Goal: Information Seeking & Learning: Understand process/instructions

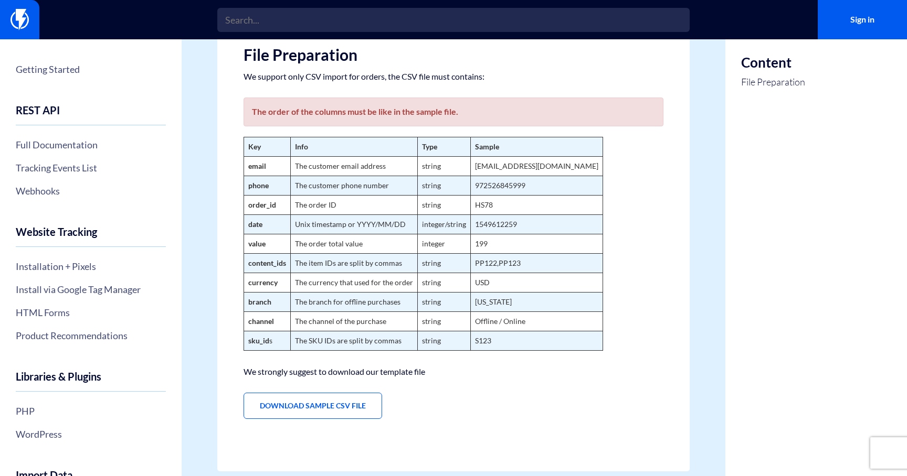
scroll to position [163, 0]
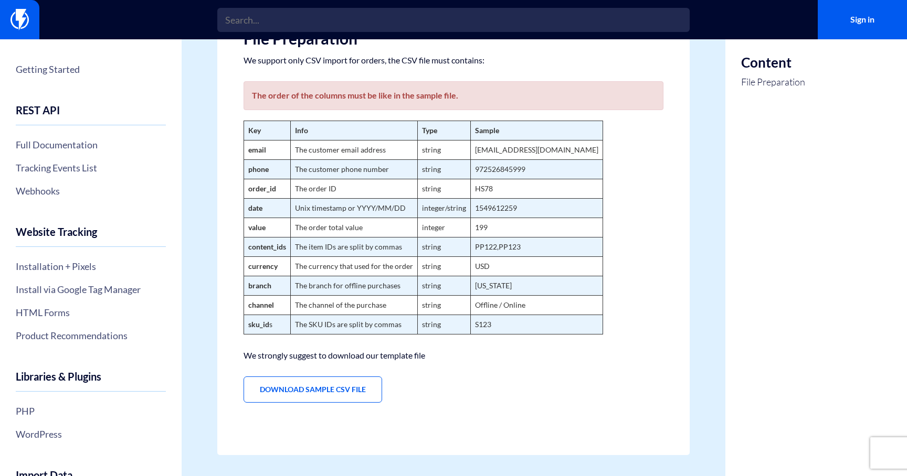
click at [250, 148] on strong "email" at bounding box center [257, 149] width 18 height 9
copy strong "email"
click at [259, 129] on strong "Key" at bounding box center [254, 130] width 13 height 9
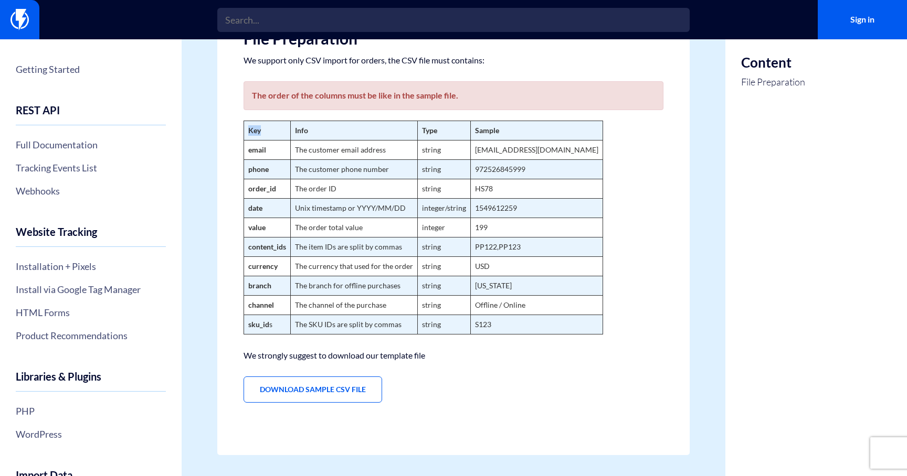
click at [259, 129] on strong "Key" at bounding box center [254, 130] width 13 height 9
click at [255, 148] on strong "email" at bounding box center [257, 149] width 18 height 9
copy strong "email"
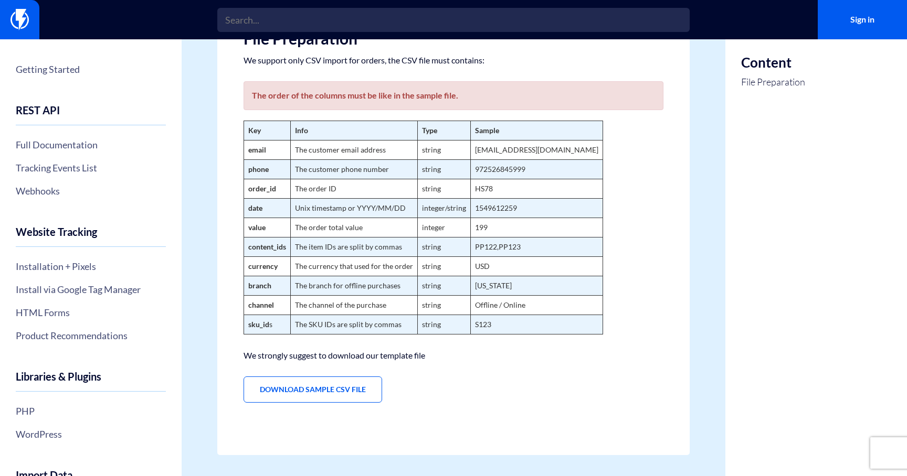
click at [267, 165] on strong "phone" at bounding box center [258, 169] width 20 height 9
click at [260, 169] on strong "phone" at bounding box center [258, 169] width 20 height 9
copy strong "phone"
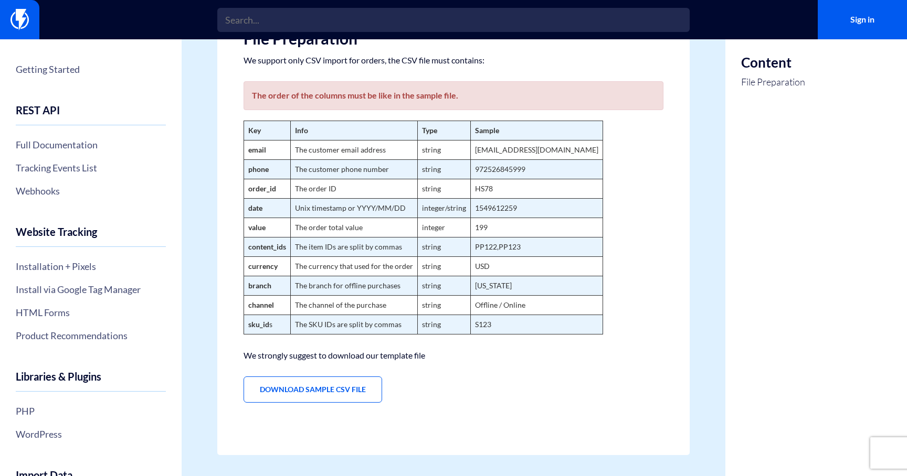
click at [256, 191] on strong "order_id" at bounding box center [262, 188] width 28 height 9
copy strong "order_id"
click at [252, 212] on strong "date" at bounding box center [255, 208] width 14 height 9
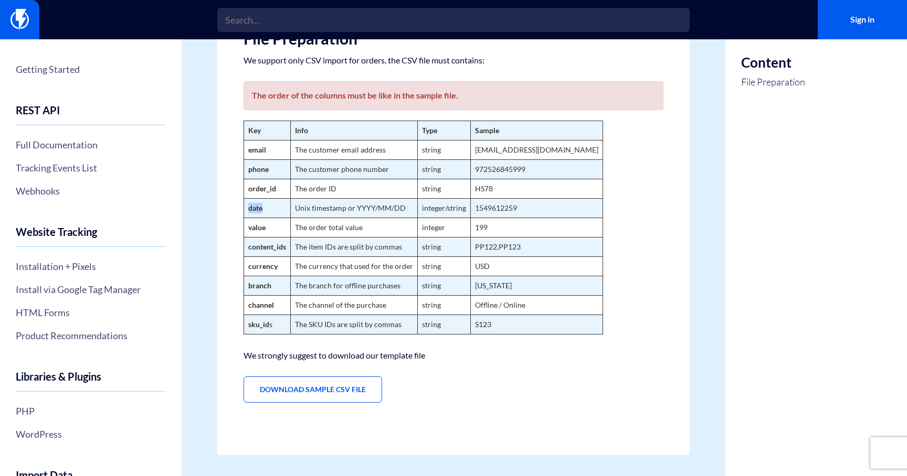
copy strong "date"
click at [257, 225] on strong "value" at bounding box center [256, 227] width 17 height 9
copy strong "value"
click at [254, 247] on strong "content_ids" at bounding box center [267, 246] width 38 height 9
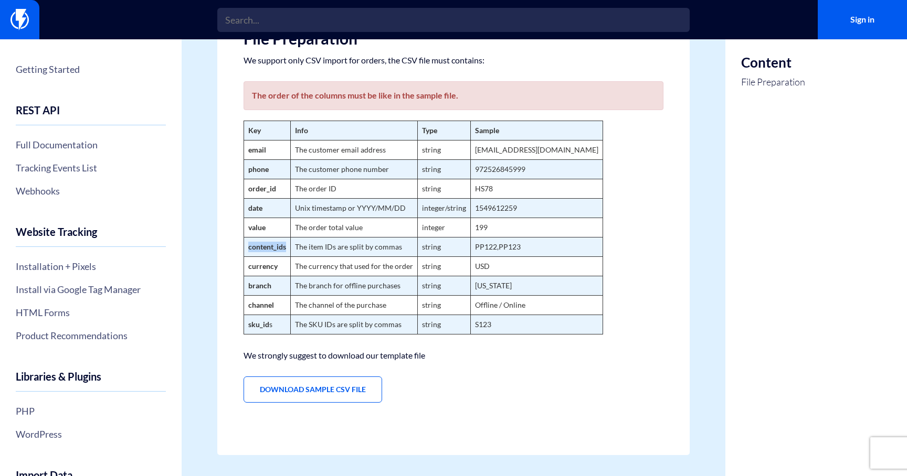
click at [254, 247] on strong "content_ids" at bounding box center [267, 246] width 38 height 9
copy strong "content_ids"
click at [252, 263] on strong "currency" at bounding box center [262, 266] width 29 height 9
copy strong "currency"
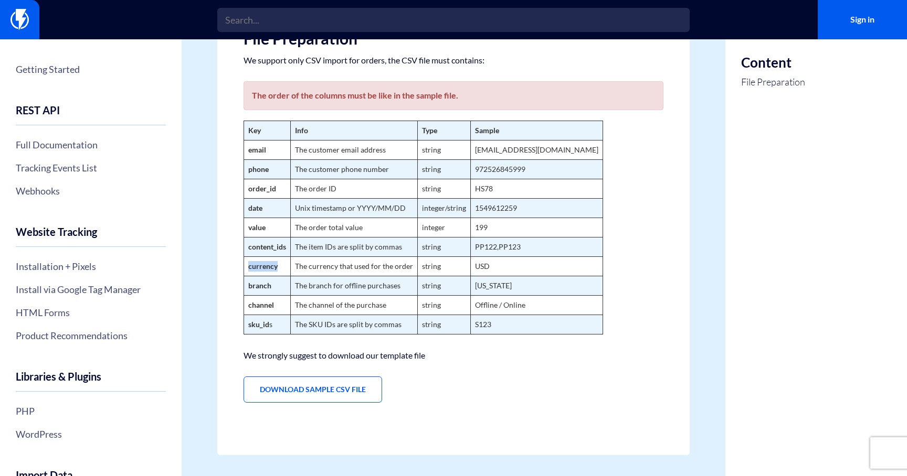
click at [252, 275] on td "currency" at bounding box center [267, 266] width 47 height 19
click at [252, 286] on strong "branch" at bounding box center [259, 285] width 23 height 9
copy strong "branch"
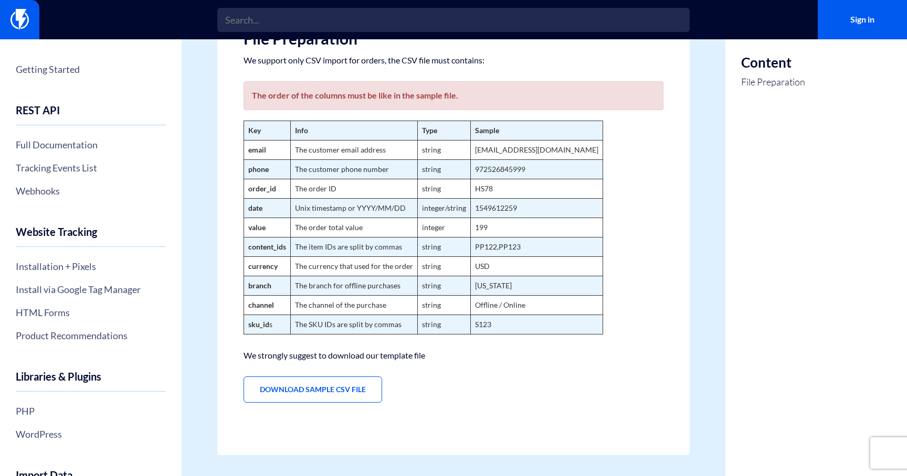
click at [253, 302] on strong "channel" at bounding box center [261, 305] width 26 height 9
click at [251, 319] on td "sku_id s" at bounding box center [267, 324] width 47 height 19
click at [289, 396] on link "Download Sample CSV File" at bounding box center [312, 390] width 138 height 26
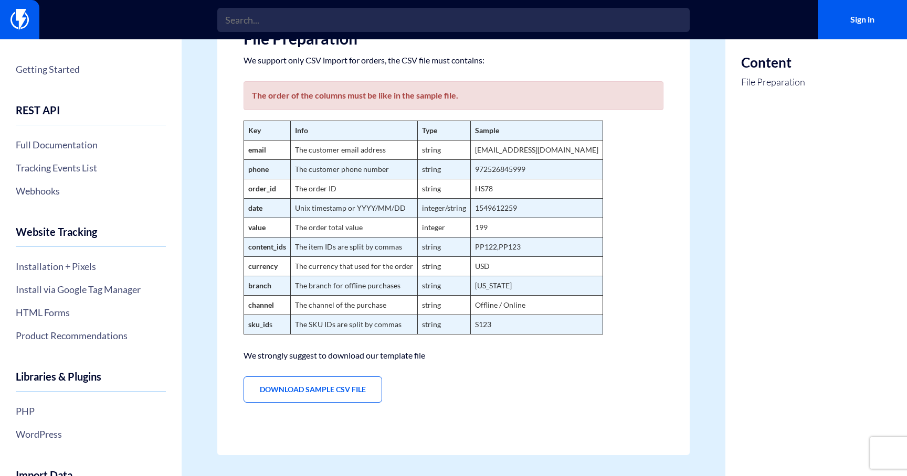
click at [567, 214] on figure "Key Info Type Sample email The customer email address string [EMAIL_ADDRESS][DO…" at bounding box center [453, 228] width 420 height 214
